Goal: Task Accomplishment & Management: Use online tool/utility

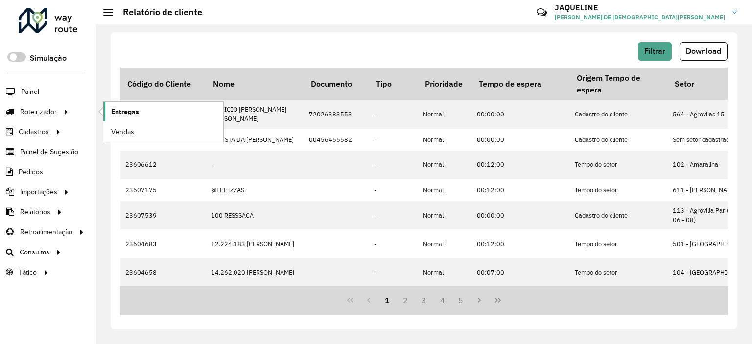
click at [129, 107] on span "Entregas" at bounding box center [125, 112] width 28 height 10
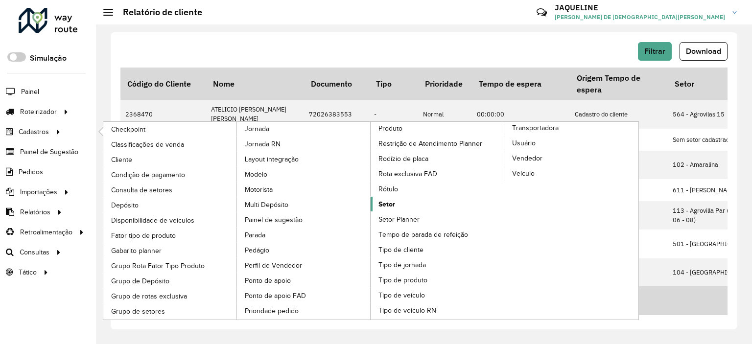
click at [395, 202] on span "Setor" at bounding box center [386, 204] width 17 height 10
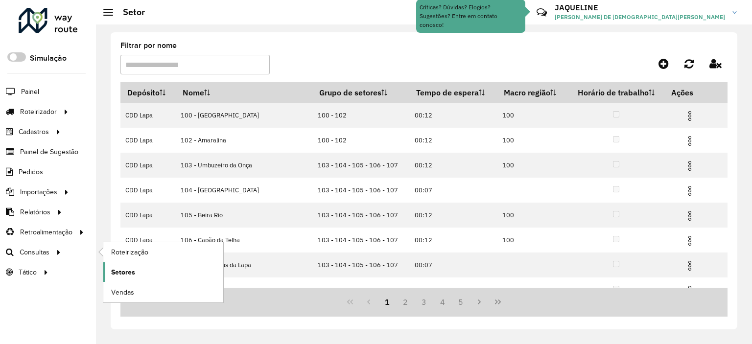
click at [116, 272] on span "Setores" at bounding box center [123, 272] width 24 height 10
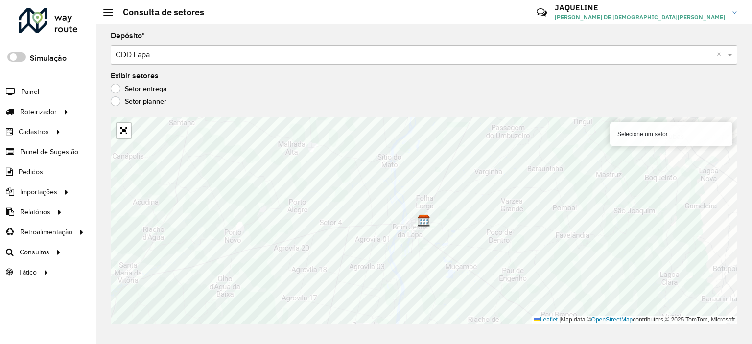
drag, startPoint x: 462, startPoint y: 93, endPoint x: 455, endPoint y: 59, distance: 34.8
click at [454, 58] on formly-group "Depósito * Selecione um depósito × CDD Lapa × Exibir setores Setor entrega Seto…" at bounding box center [424, 178] width 627 height 292
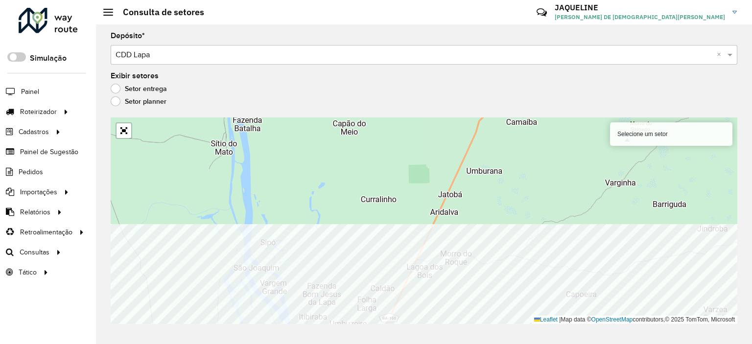
click at [550, 334] on div "Depósito * Selecione um depósito × CDD Lapa × Exibir setores Setor entrega Seto…" at bounding box center [424, 184] width 656 height 320
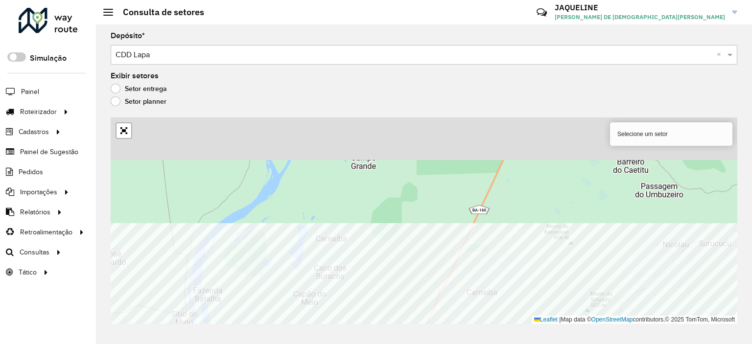
click at [470, 335] on div "Depósito * Selecione um depósito × CDD Lapa × Exibir setores Setor entrega Seto…" at bounding box center [424, 184] width 656 height 320
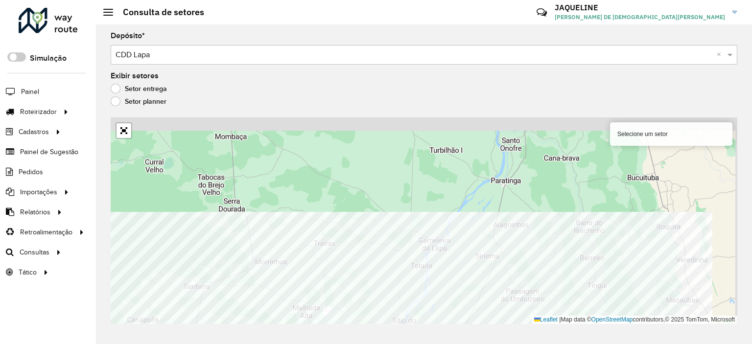
click at [574, 344] on html "Aguarde... Pop-up bloqueado! Seu navegador bloqueou automáticamente a abertura …" at bounding box center [376, 172] width 752 height 344
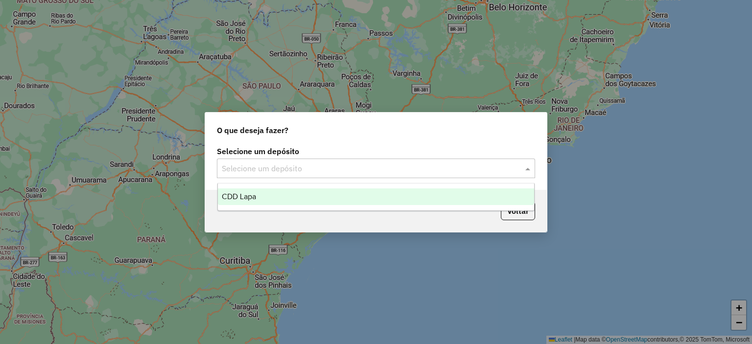
click at [364, 176] on div "Selecione um depósito" at bounding box center [376, 169] width 318 height 20
click at [333, 193] on div "CDD Lapa" at bounding box center [376, 196] width 317 height 17
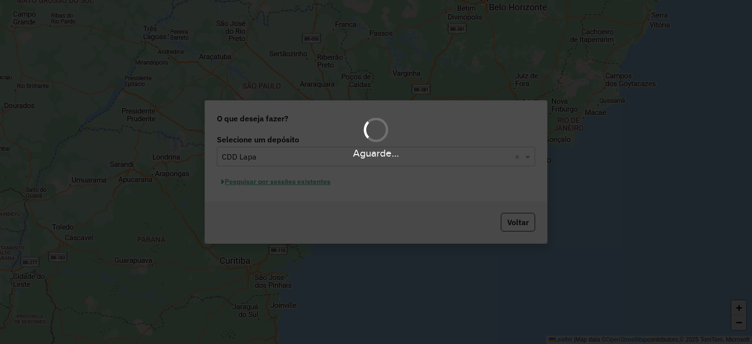
click at [279, 185] on div "Aguarde..." at bounding box center [376, 172] width 752 height 344
click at [276, 179] on hb-app "Aguarde... Pop-up bloqueado! Seu navegador bloqueou automáticamente a abertura …" at bounding box center [376, 172] width 752 height 344
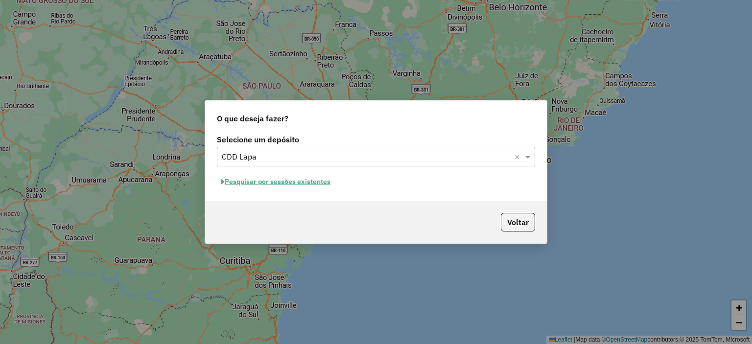
click at [261, 186] on button "Pesquisar por sessões existentes" at bounding box center [276, 181] width 118 height 15
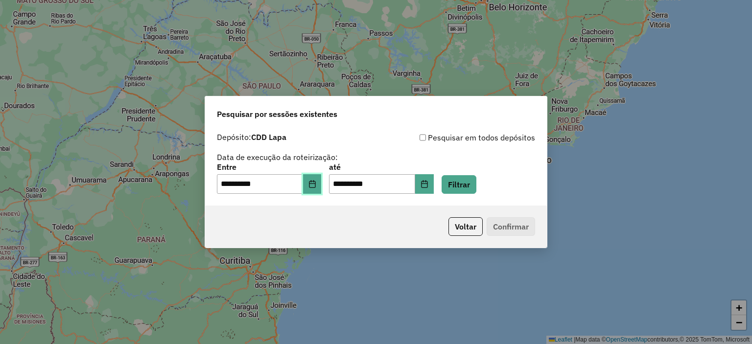
click at [315, 186] on icon "Choose Date" at bounding box center [312, 184] width 6 height 8
click at [466, 180] on button "Filtrar" at bounding box center [458, 184] width 35 height 19
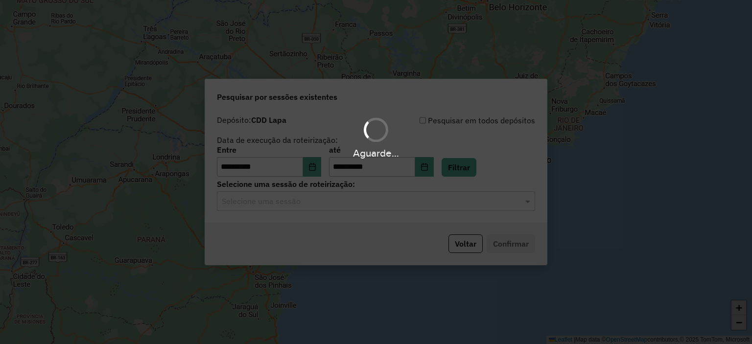
click at [310, 203] on div "Aguarde..." at bounding box center [376, 172] width 752 height 344
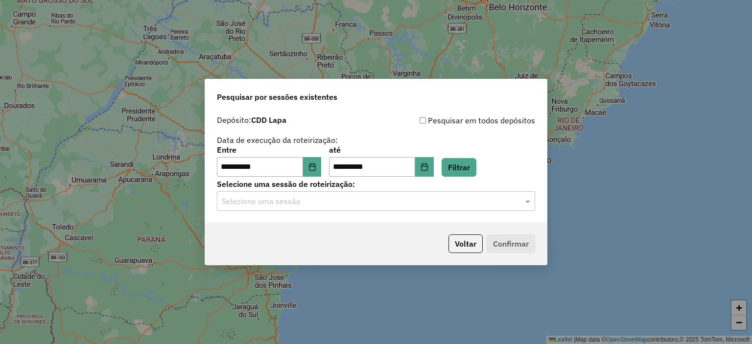
click at [308, 202] on input "text" at bounding box center [366, 202] width 289 height 12
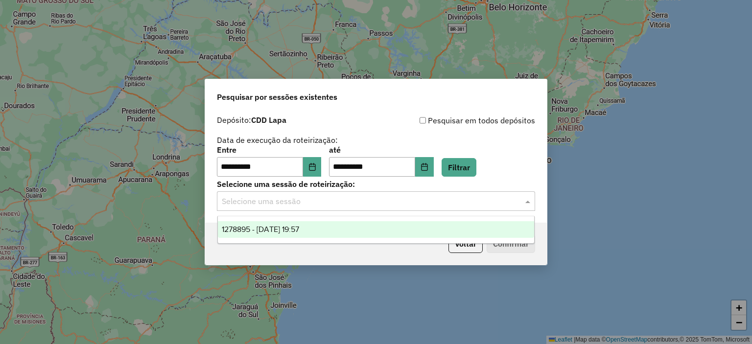
click at [299, 228] on span "1278895 - [DATE] 19:57" at bounding box center [260, 229] width 77 height 8
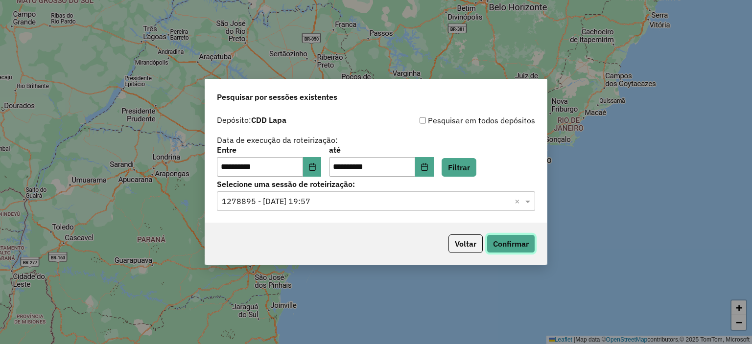
click at [509, 248] on button "Confirmar" at bounding box center [511, 243] width 48 height 19
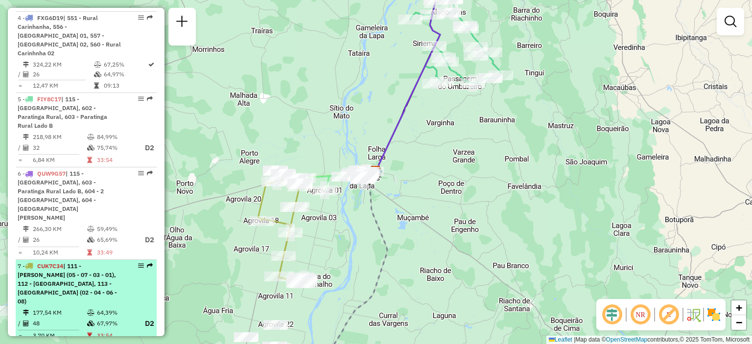
scroll to position [636, 0]
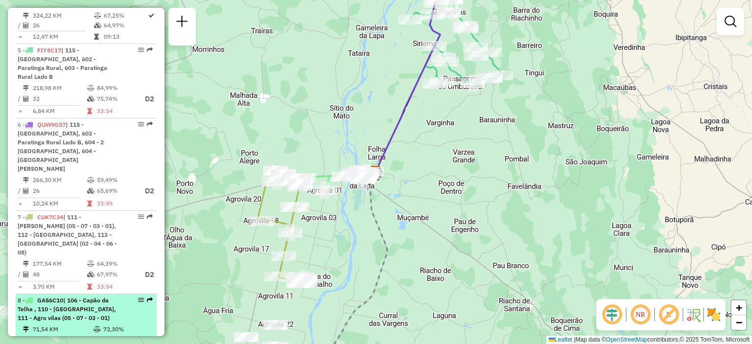
click at [80, 325] on td "71,54 KM" at bounding box center [62, 330] width 61 height 10
select select "**********"
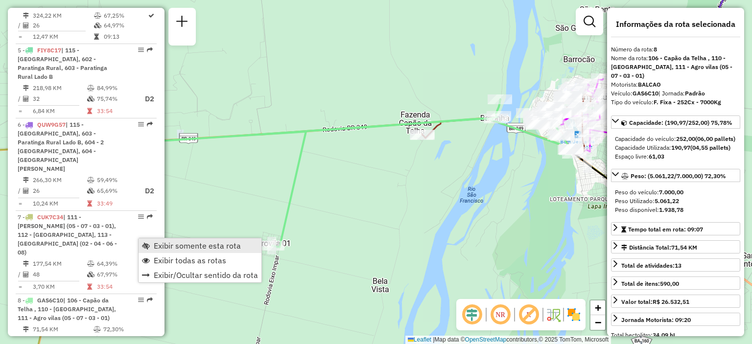
click at [161, 244] on span "Exibir somente esta rota" at bounding box center [197, 246] width 87 height 8
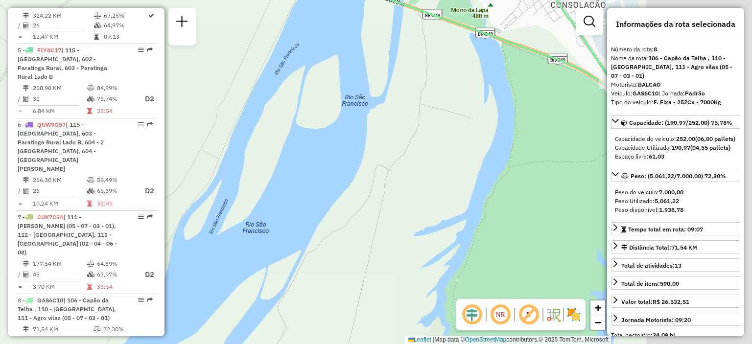
drag, startPoint x: 597, startPoint y: 144, endPoint x: 348, endPoint y: 173, distance: 250.3
click at [348, 173] on div "Janela de atendimento Grade de atendimento Capacidade Transportadoras Veículos …" at bounding box center [376, 172] width 752 height 344
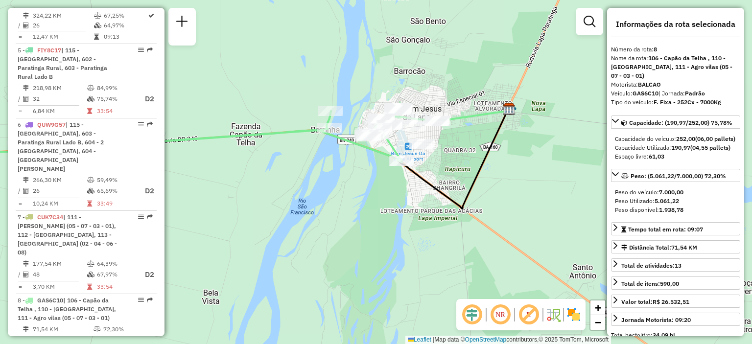
click at [503, 308] on em at bounding box center [499, 314] width 23 height 23
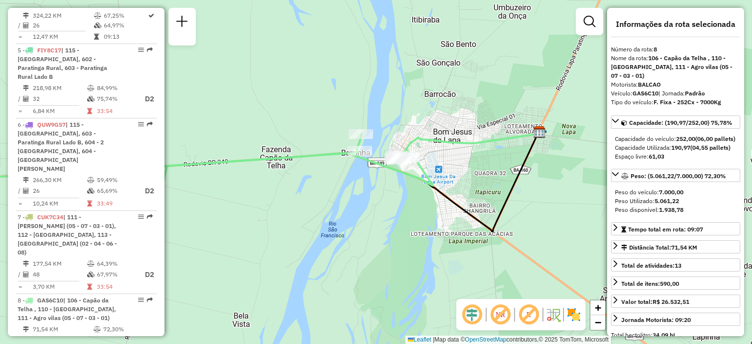
drag, startPoint x: 348, startPoint y: 208, endPoint x: 378, endPoint y: 231, distance: 38.1
click at [378, 231] on div "Janela de atendimento Grade de atendimento Capacidade Transportadoras Veículos …" at bounding box center [376, 172] width 752 height 344
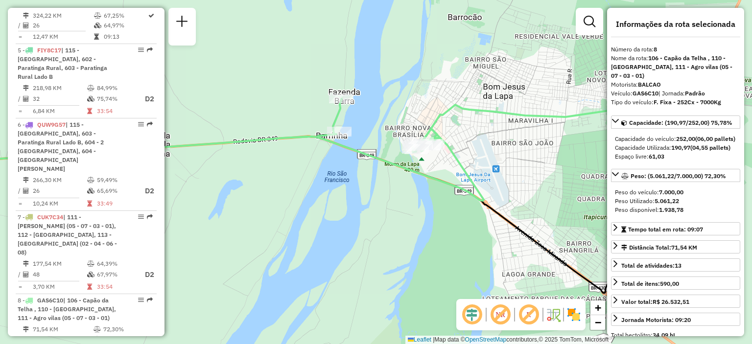
drag, startPoint x: 353, startPoint y: 184, endPoint x: 454, endPoint y: 193, distance: 101.2
click at [454, 193] on div "Janela de atendimento Grade de atendimento Capacidade Transportadoras Veículos …" at bounding box center [376, 172] width 752 height 344
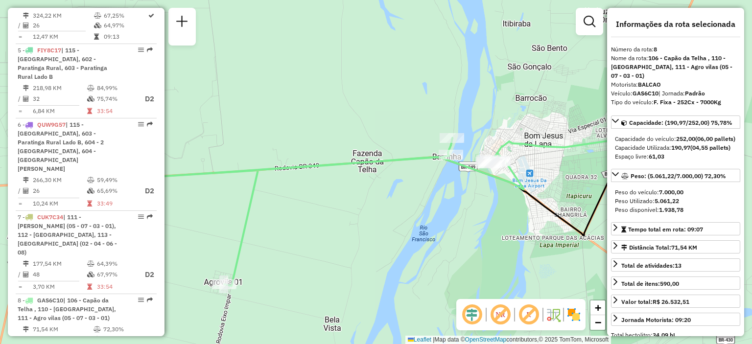
drag, startPoint x: 350, startPoint y: 187, endPoint x: 524, endPoint y: 179, distance: 174.5
click at [524, 179] on div "Janela de atendimento Grade de atendimento Capacidade Transportadoras Veículos …" at bounding box center [376, 172] width 752 height 344
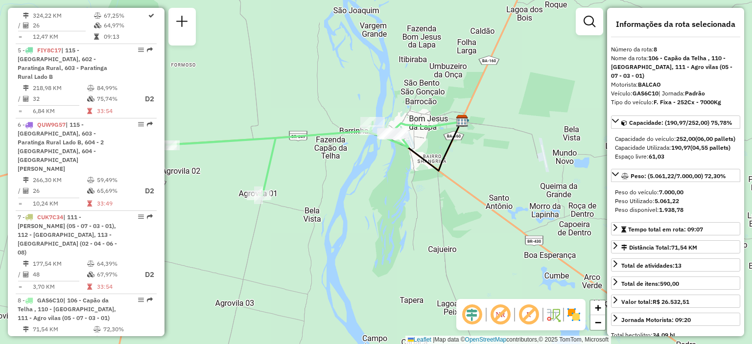
drag, startPoint x: 339, startPoint y: 208, endPoint x: 288, endPoint y: 180, distance: 58.0
click at [288, 180] on div "Janela de atendimento Grade de atendimento Capacidade Transportadoras Veículos …" at bounding box center [376, 172] width 752 height 344
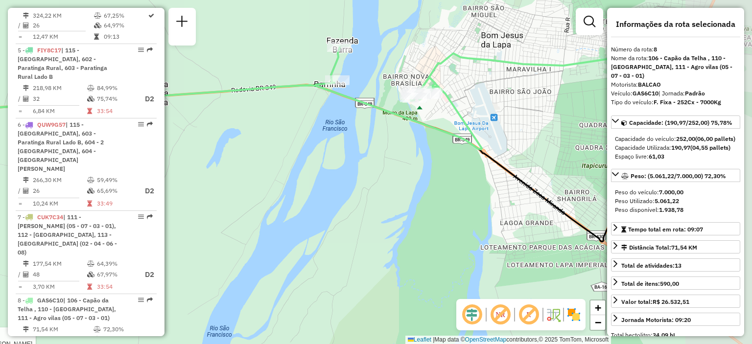
drag, startPoint x: 399, startPoint y: 152, endPoint x: 269, endPoint y: 198, distance: 138.5
click at [269, 198] on div "Rota 8 - Placa GAS6C10 23607740 - ALAN DOS SANTOS Janela de atendimento Grade d…" at bounding box center [376, 172] width 752 height 344
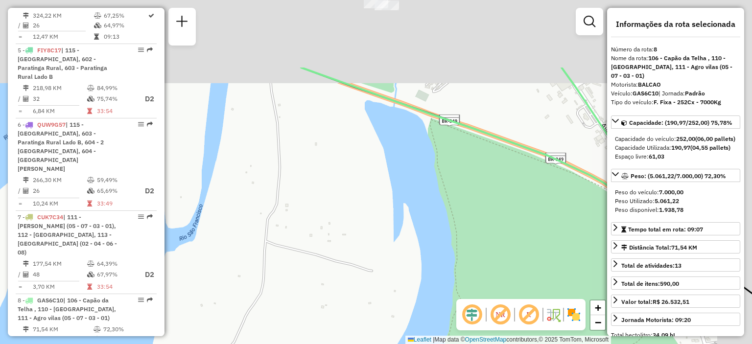
drag, startPoint x: 429, startPoint y: 126, endPoint x: 361, endPoint y: 250, distance: 141.3
click at [361, 250] on div "Rota 8 - Placa GAS6C10 23607740 - ALAN DOS SANTOS Janela de atendimento Grade d…" at bounding box center [376, 172] width 752 height 344
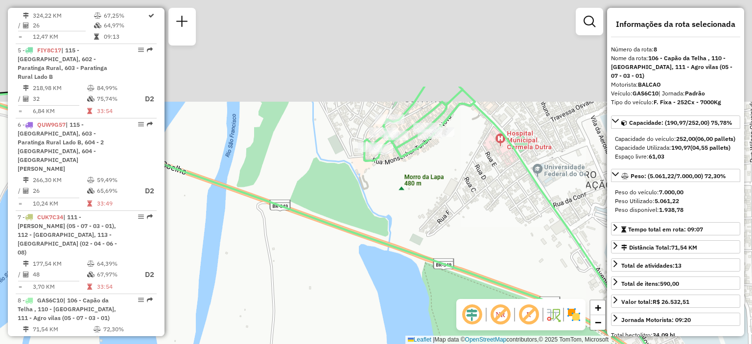
drag, startPoint x: 398, startPoint y: 170, endPoint x: 386, endPoint y: 272, distance: 102.6
click at [391, 278] on div "Rota 8 - Placa GAS6C10 23607740 - ALAN DOS SANTOS Janela de atendimento Grade d…" at bounding box center [376, 172] width 752 height 344
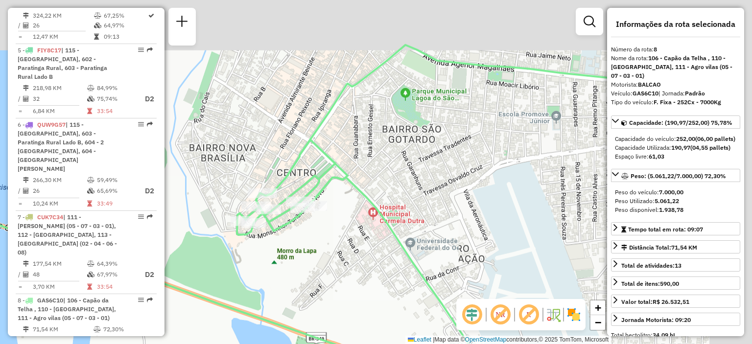
drag, startPoint x: 464, startPoint y: 170, endPoint x: 333, endPoint y: 256, distance: 156.9
click at [333, 256] on div "Rota 8 - Placa GAS6C10 23607740 - ALAN DOS SANTOS Janela de atendimento Grade d…" at bounding box center [376, 172] width 752 height 344
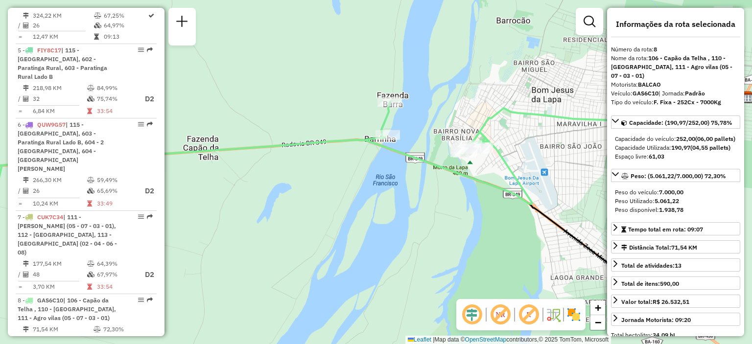
drag, startPoint x: 450, startPoint y: 150, endPoint x: 577, endPoint y: 156, distance: 126.4
click at [577, 156] on div "Rota 8 - Placa GAS6C10 23607740 - ALAN DOS SANTOS Janela de atendimento Grade d…" at bounding box center [376, 172] width 752 height 344
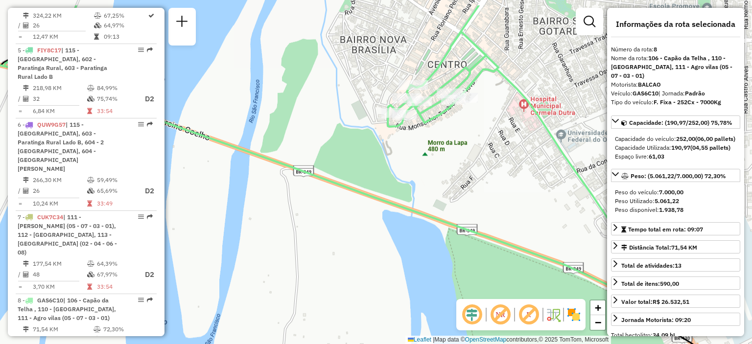
drag, startPoint x: 407, startPoint y: 104, endPoint x: 418, endPoint y: 136, distance: 33.1
click at [423, 143] on div "Rota 8 - Placa GAS6C10 23607740 - ALAN DOS SANTOS Janela de atendimento Grade d…" at bounding box center [376, 172] width 752 height 344
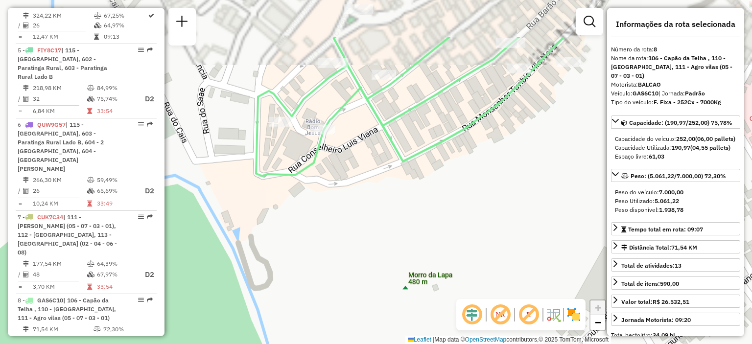
drag, startPoint x: 478, startPoint y: 106, endPoint x: 439, endPoint y: 178, distance: 81.7
click at [439, 178] on div "Rota 8 - Placa GAS6C10 23607740 - ALAN DOS SANTOS Janela de atendimento Grade d…" at bounding box center [376, 172] width 752 height 344
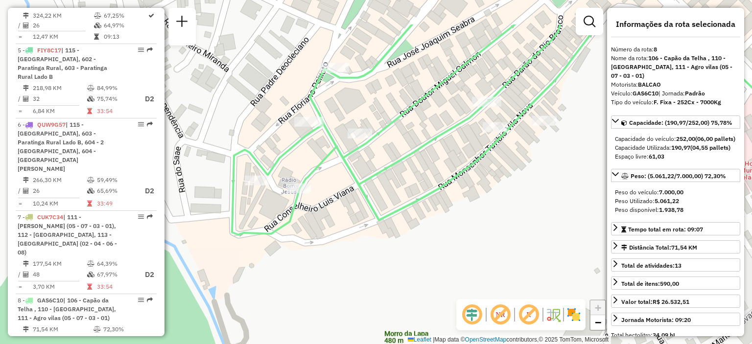
drag, startPoint x: 464, startPoint y: 164, endPoint x: 433, endPoint y: 208, distance: 53.0
click at [434, 208] on div "Rota 8 - Placa GAS6C10 23607740 - ALAN DOS SANTOS Janela de atendimento Grade d…" at bounding box center [376, 172] width 752 height 344
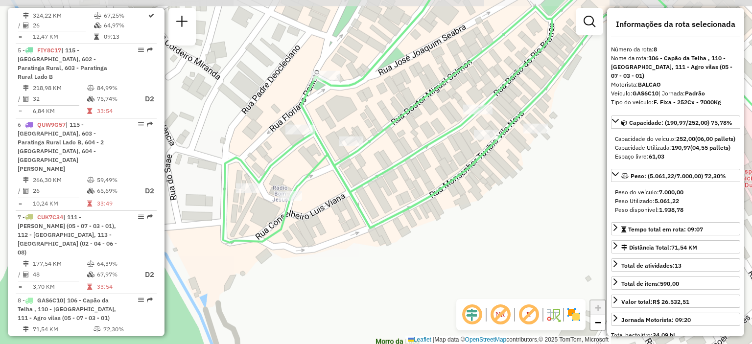
drag, startPoint x: 432, startPoint y: 209, endPoint x: 424, endPoint y: 216, distance: 11.4
click at [424, 216] on div "Rota 8 - Placa GAS6C10 23607740 - ALAN DOS SANTOS Janela de atendimento Grade d…" at bounding box center [376, 172] width 752 height 344
